Goal: Navigation & Orientation: Find specific page/section

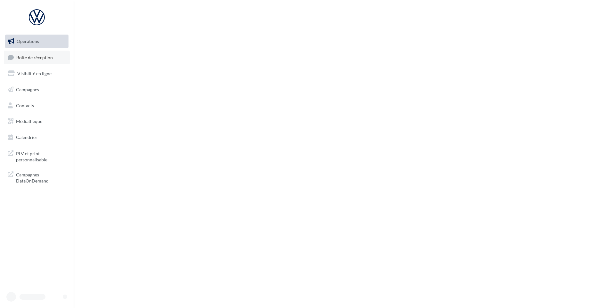
drag, startPoint x: 36, startPoint y: 62, endPoint x: 38, endPoint y: 58, distance: 5.3
click at [36, 62] on link "Boîte de réception" at bounding box center [37, 58] width 66 height 14
click at [38, 58] on span "Boîte de réception" at bounding box center [34, 56] width 36 height 5
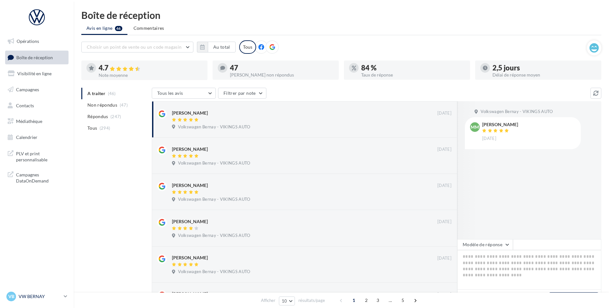
click at [35, 291] on link "VB VW BERNAY vw-ber-vau" at bounding box center [36, 296] width 63 height 12
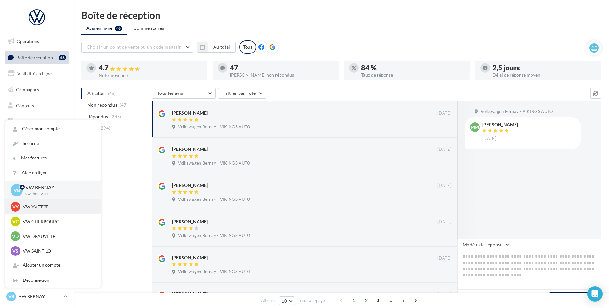
click at [13, 212] on div "VY VW YVETOT vw-yve-vau" at bounding box center [52, 206] width 95 height 15
click at [49, 209] on p "VW YVETOT" at bounding box center [58, 207] width 70 height 6
